Goal: Information Seeking & Learning: Compare options

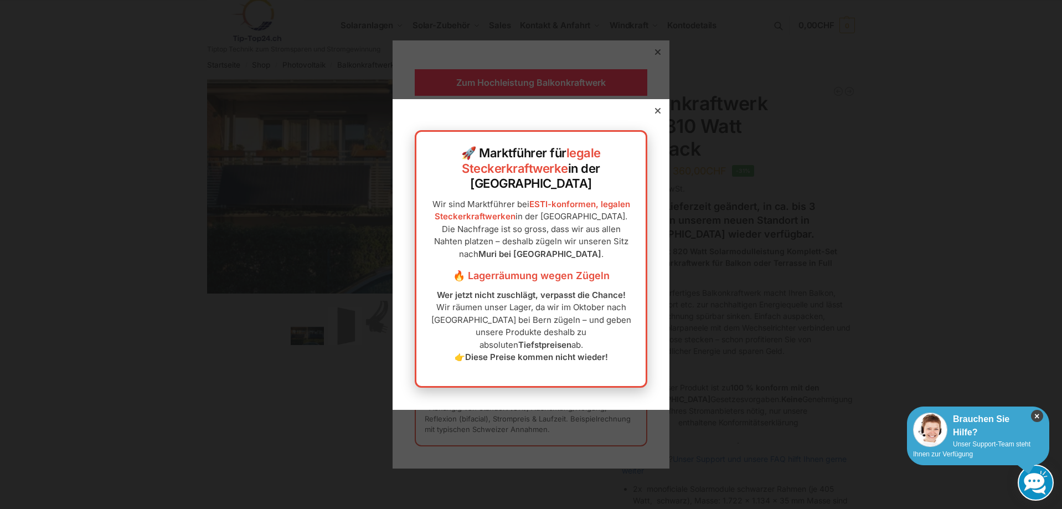
click at [1038, 417] on icon "×" at bounding box center [1037, 416] width 12 height 12
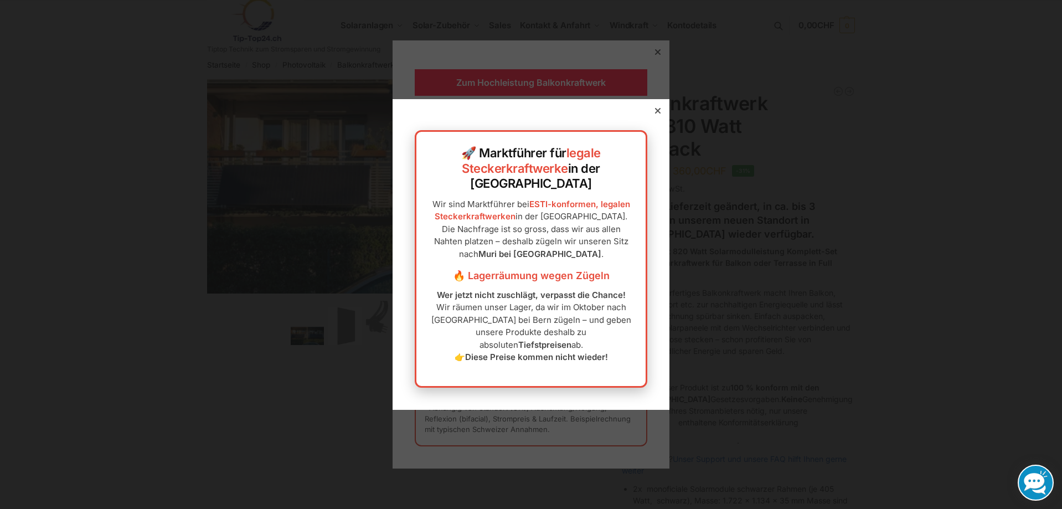
click at [655, 114] on icon at bounding box center [658, 111] width 6 height 6
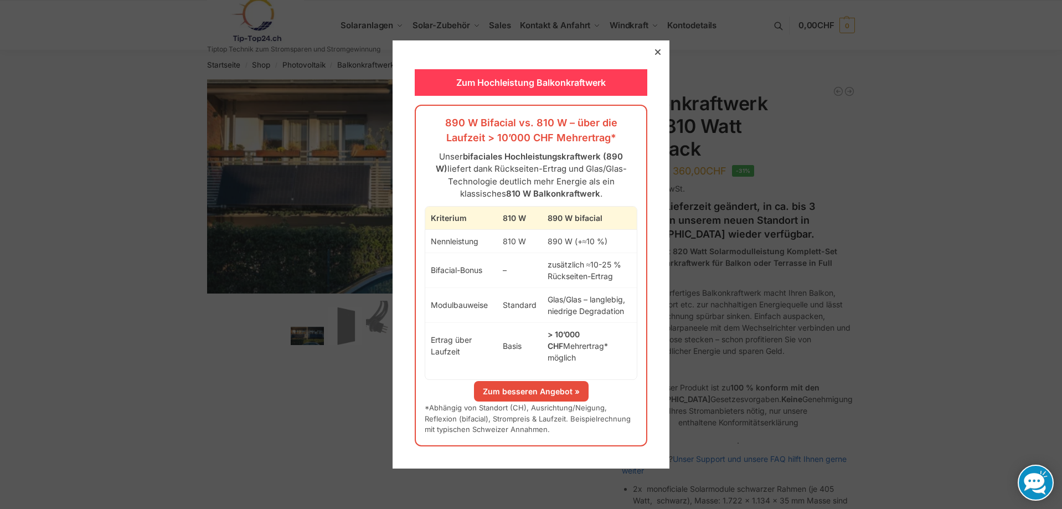
click at [586, 87] on div "Zum Hochleistung Balkonkraftwerk" at bounding box center [531, 82] width 233 height 27
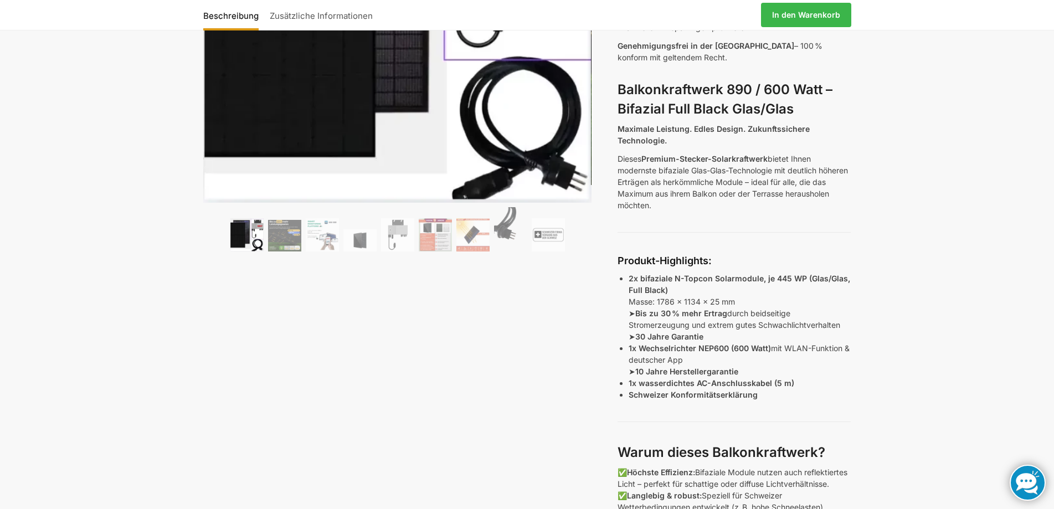
scroll to position [133, 0]
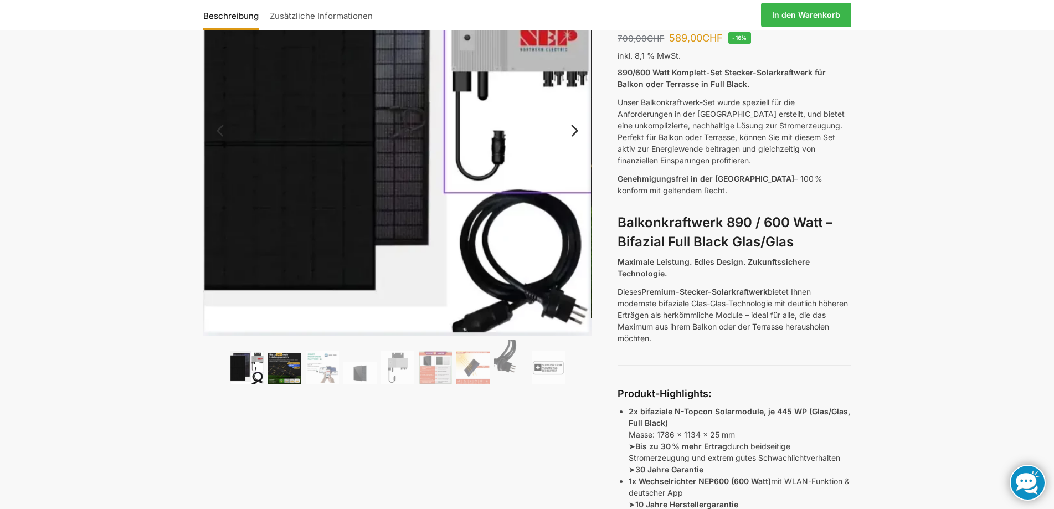
click at [281, 364] on img at bounding box center [284, 369] width 33 height 32
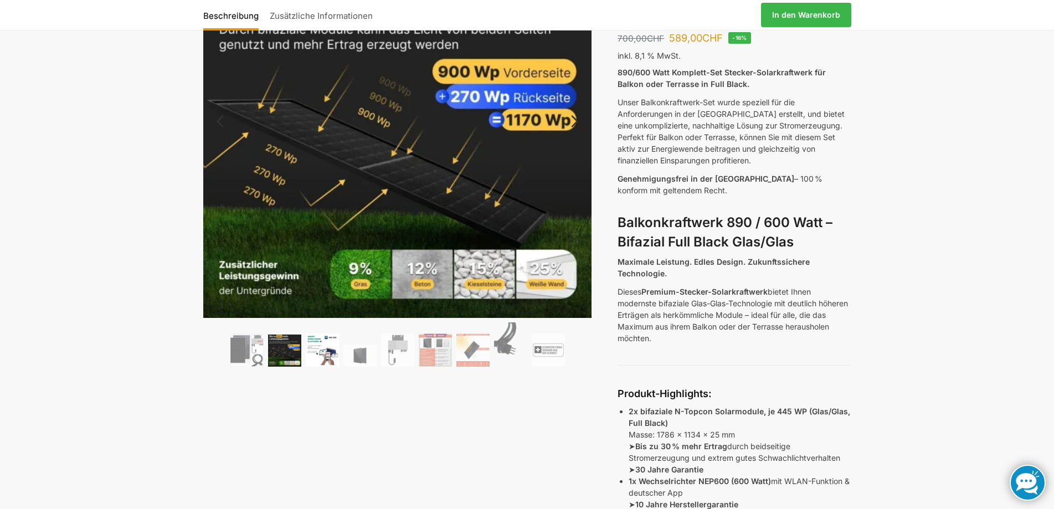
click at [324, 357] on img at bounding box center [322, 349] width 33 height 33
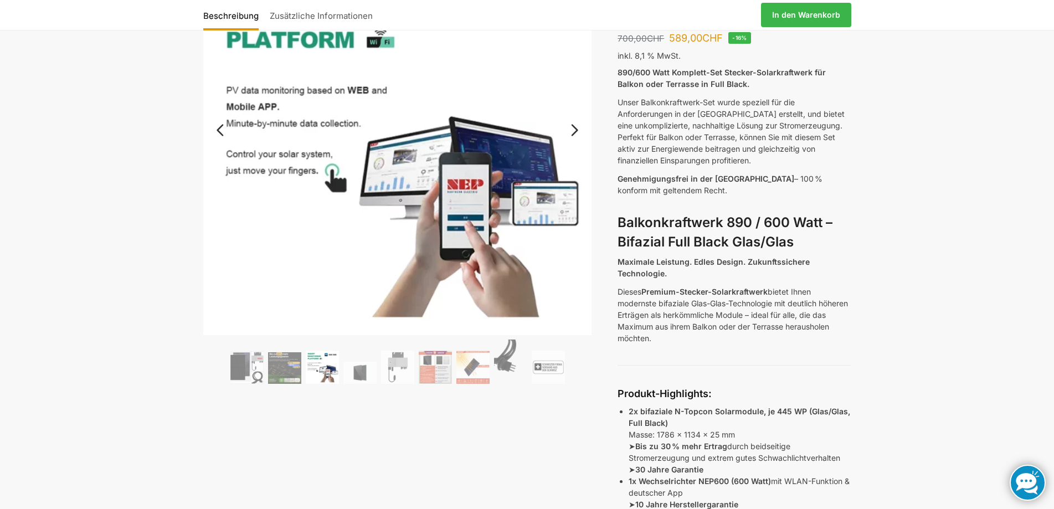
click at [354, 361] on ol at bounding box center [397, 364] width 389 height 48
click at [387, 364] on img at bounding box center [397, 367] width 33 height 33
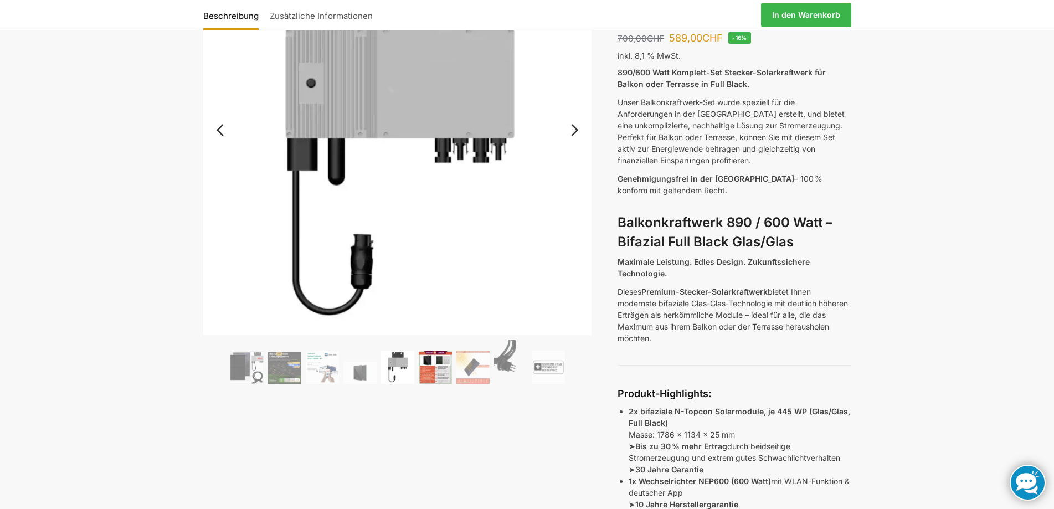
click at [425, 362] on img at bounding box center [435, 367] width 33 height 33
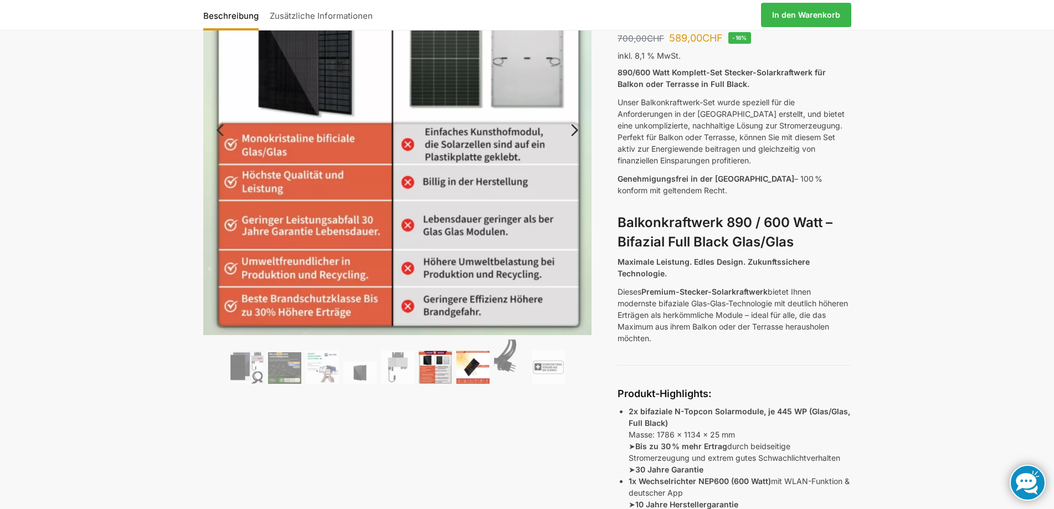
click at [476, 361] on img at bounding box center [472, 367] width 33 height 33
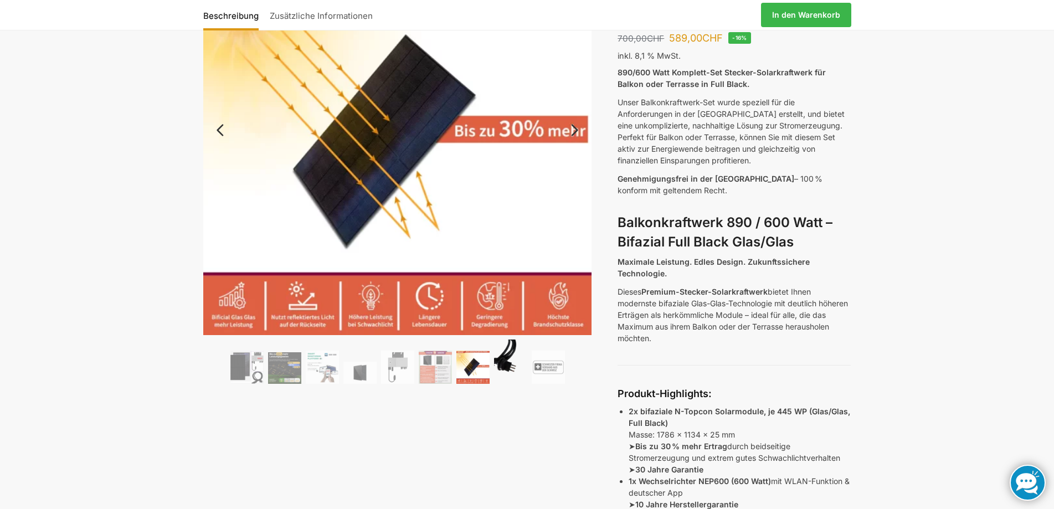
click at [509, 360] on img at bounding box center [510, 362] width 33 height 44
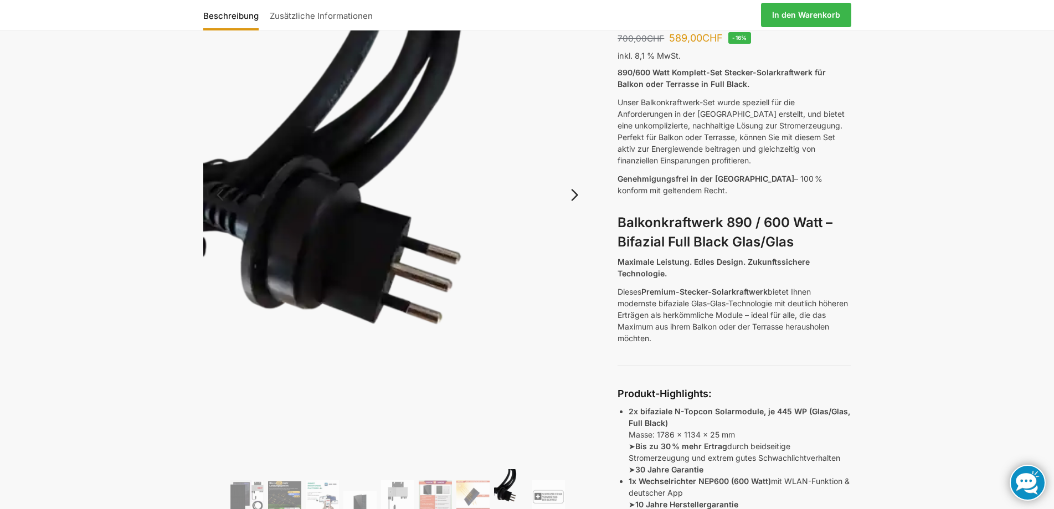
click at [543, 360] on img at bounding box center [397, 205] width 389 height 518
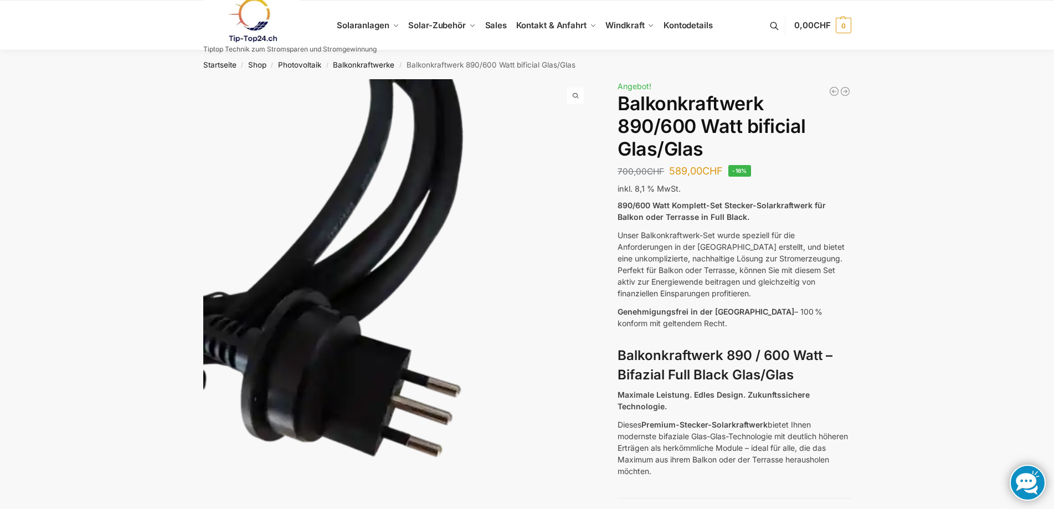
scroll to position [0, 0]
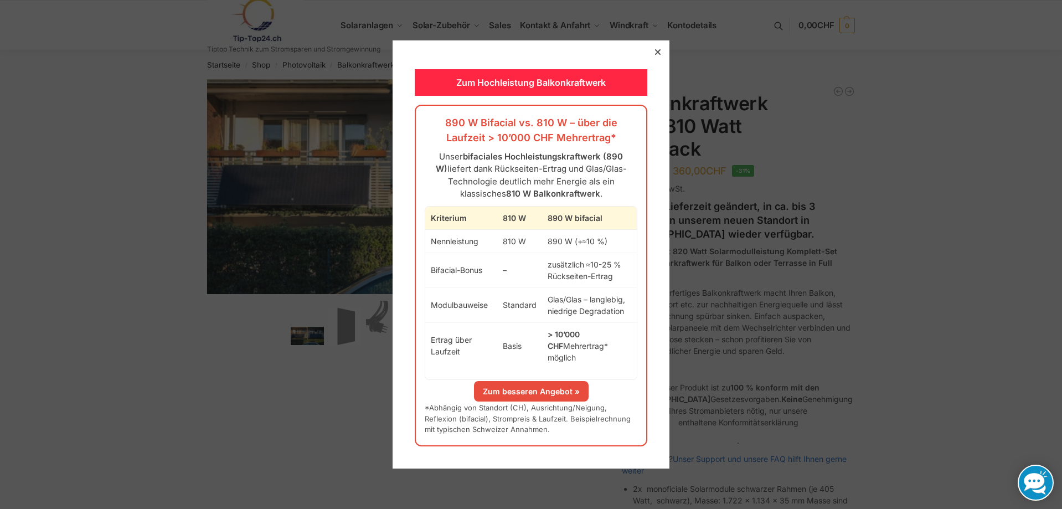
click at [655, 55] on icon at bounding box center [658, 52] width 6 height 6
